Goal: Navigation & Orientation: Find specific page/section

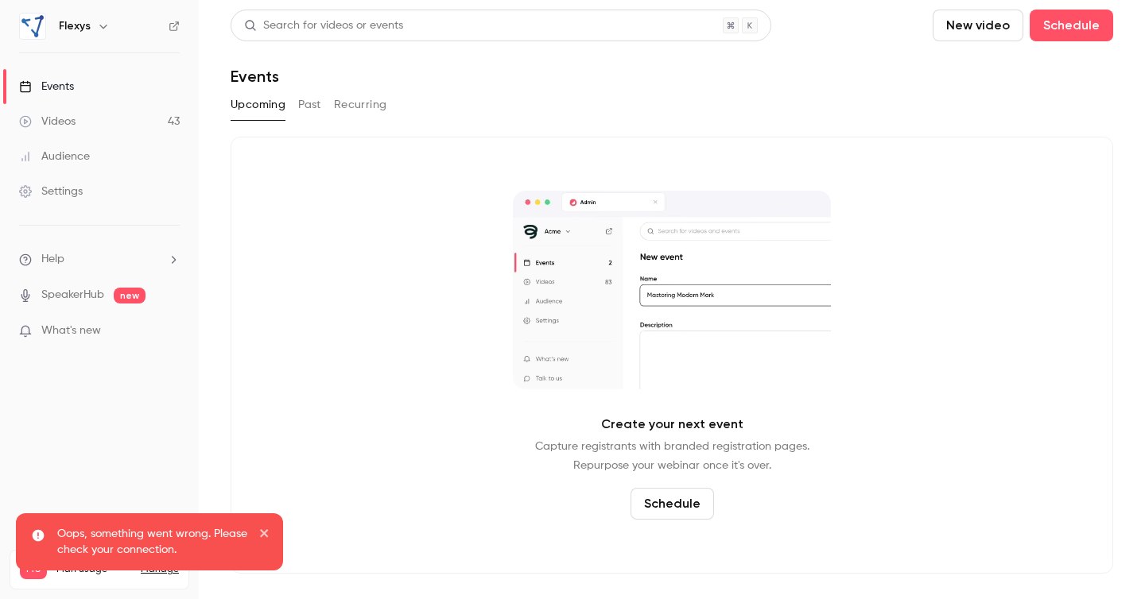
click at [87, 124] on link "Videos 43" at bounding box center [99, 121] width 199 height 35
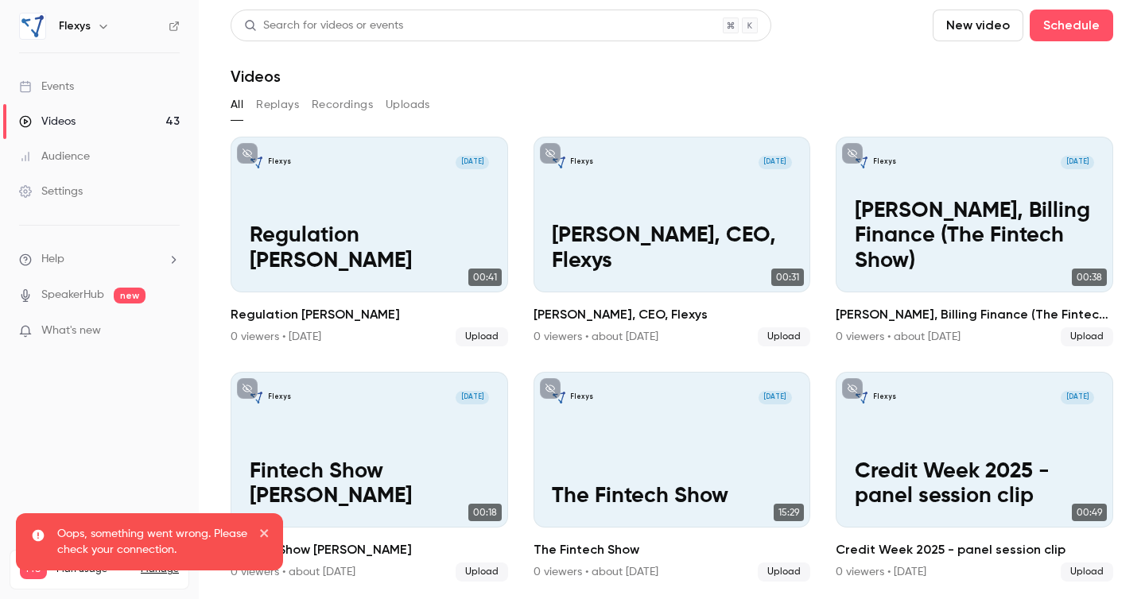
click at [173, 30] on icon at bounding box center [174, 26] width 10 height 10
